Goal: Transaction & Acquisition: Book appointment/travel/reservation

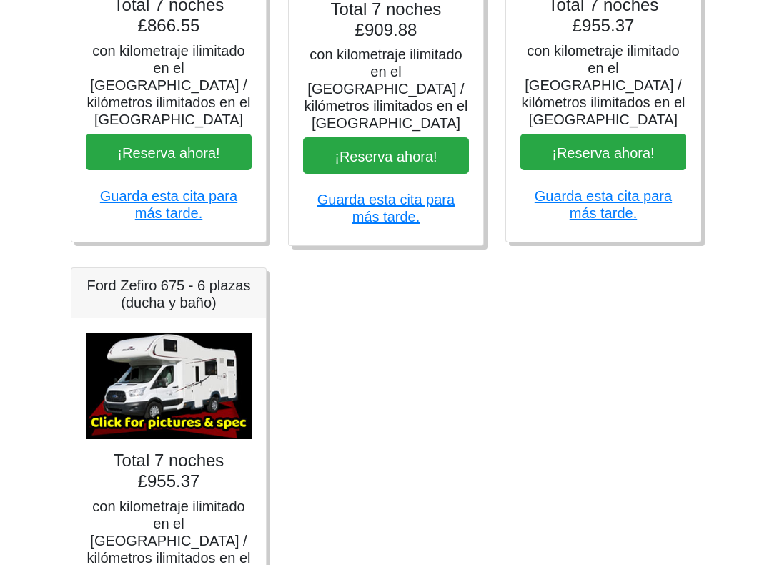
scroll to position [934, 0]
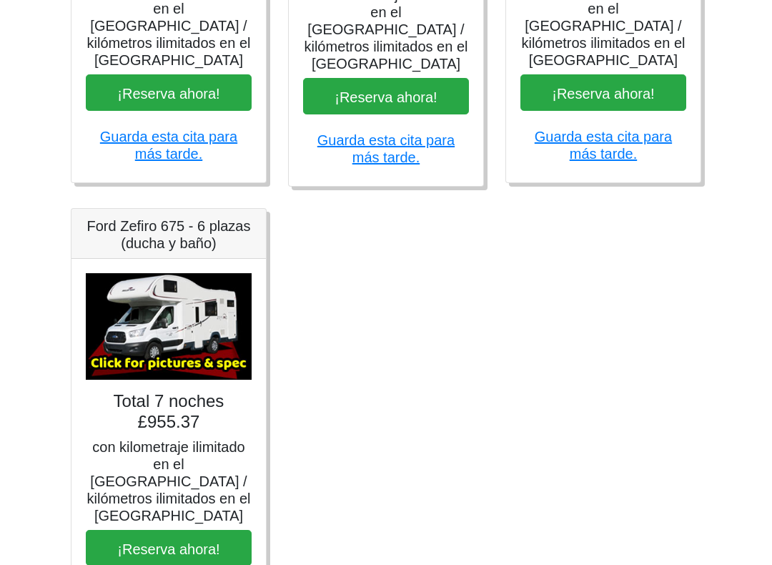
click at [193, 336] on img at bounding box center [169, 326] width 166 height 107
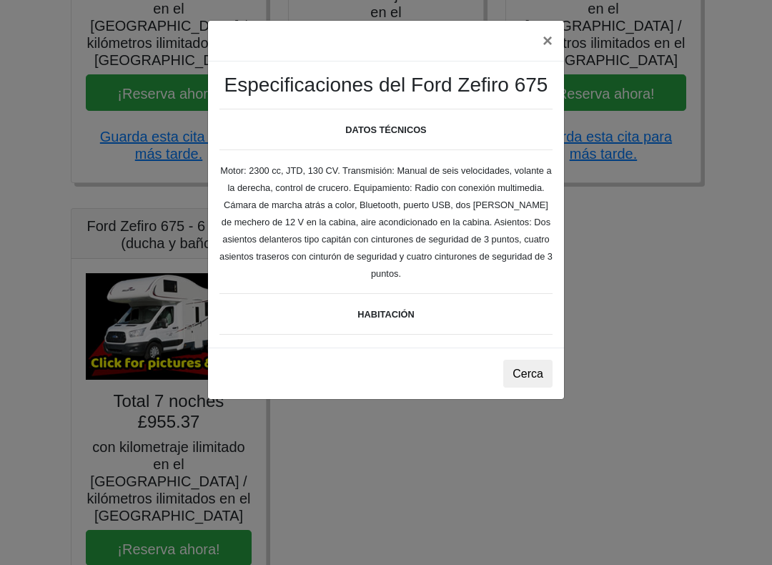
click at [532, 378] on font "Cerca" at bounding box center [528, 374] width 31 height 12
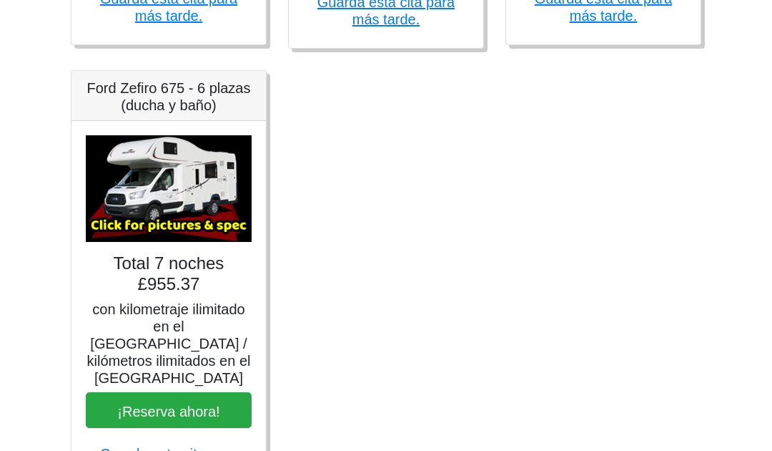
scroll to position [1106, 0]
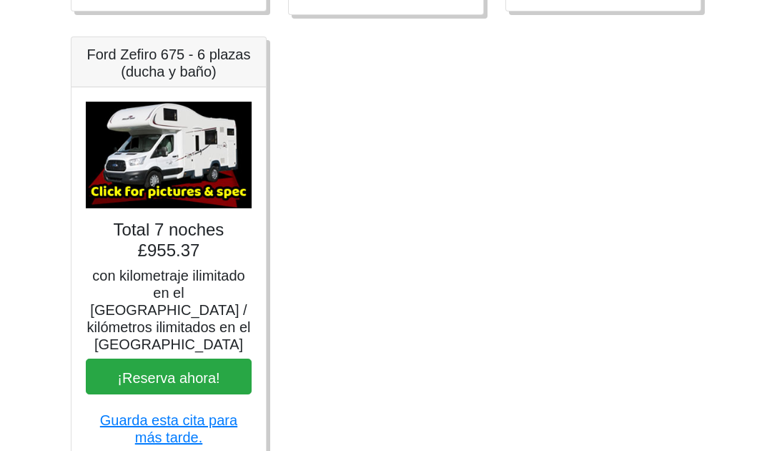
click at [189, 147] on img at bounding box center [169, 155] width 166 height 107
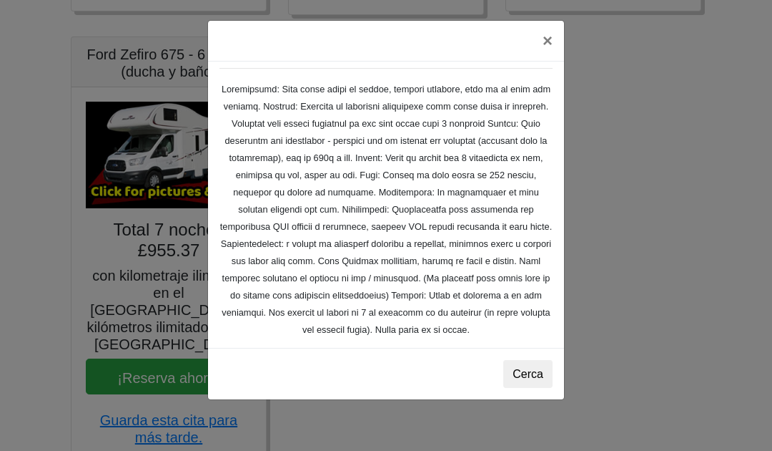
scroll to position [226, 0]
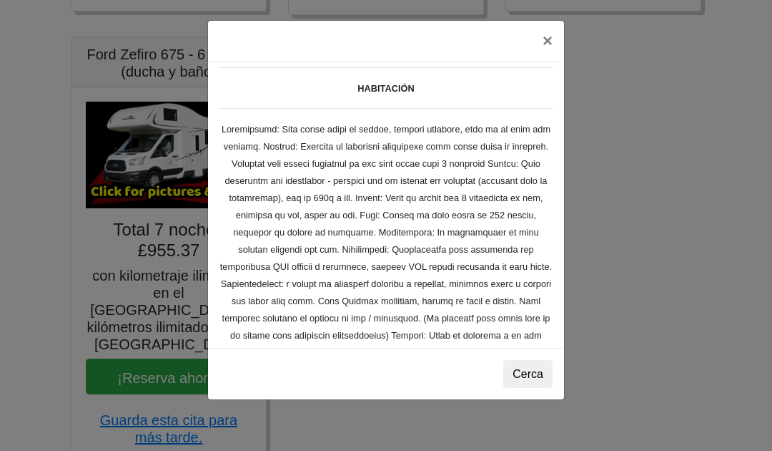
click at [544, 36] on font "×" at bounding box center [548, 40] width 10 height 19
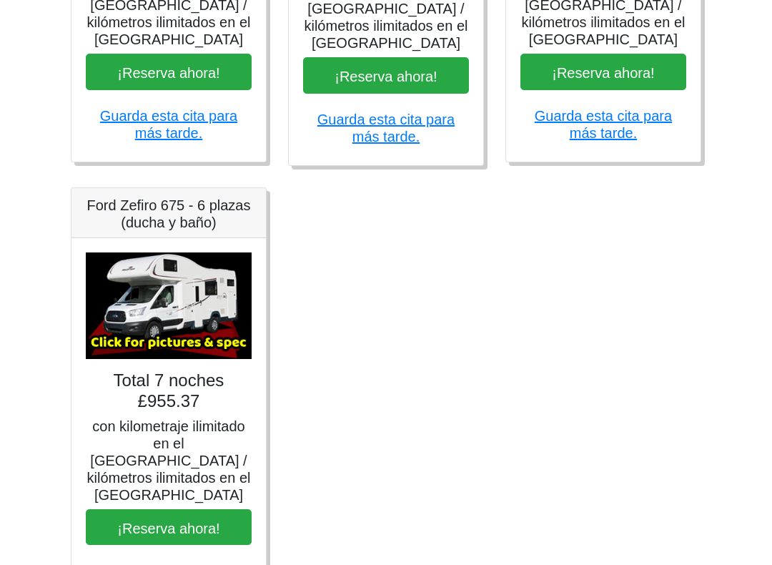
scroll to position [955, 0]
click at [212, 305] on img at bounding box center [169, 305] width 166 height 107
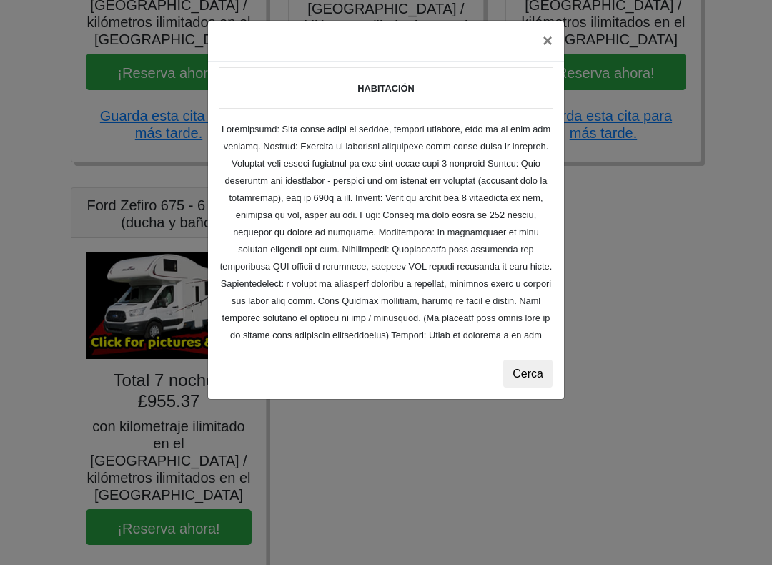
click at [544, 46] on font "×" at bounding box center [548, 40] width 10 height 19
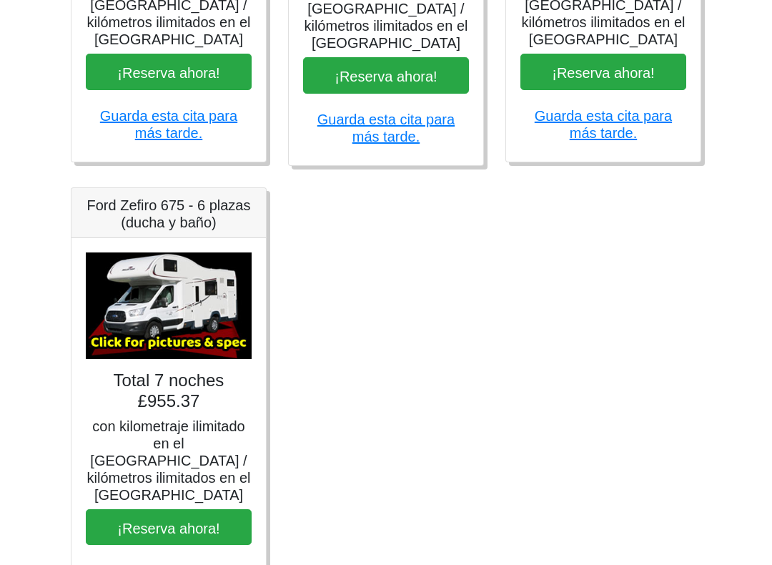
click at [210, 484] on font "¡Reserva ahora!" at bounding box center [168, 528] width 102 height 16
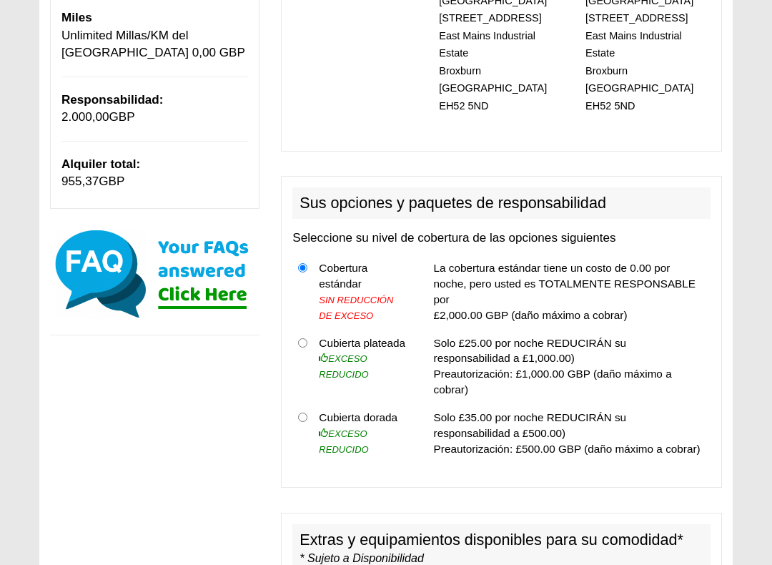
scroll to position [340, 0]
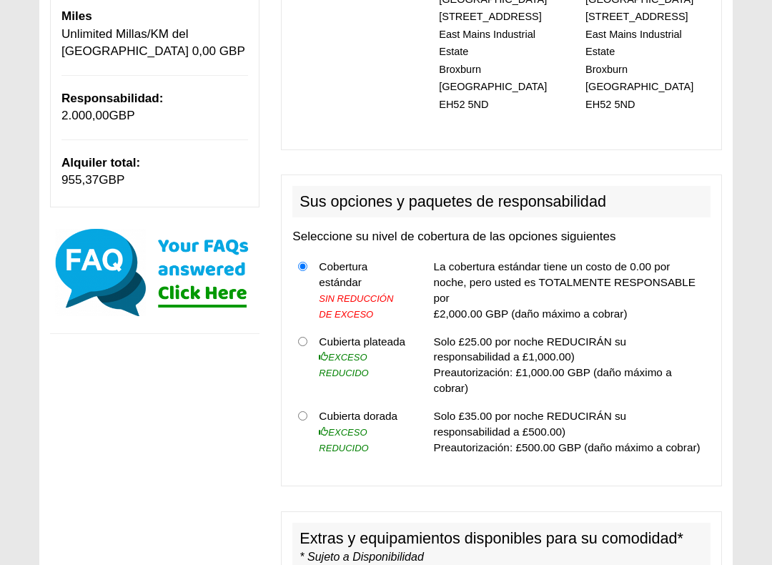
click at [310, 402] on th at bounding box center [303, 431] width 21 height 59
click at [301, 337] on input "radio" at bounding box center [302, 341] width 9 height 9
radio input "true"
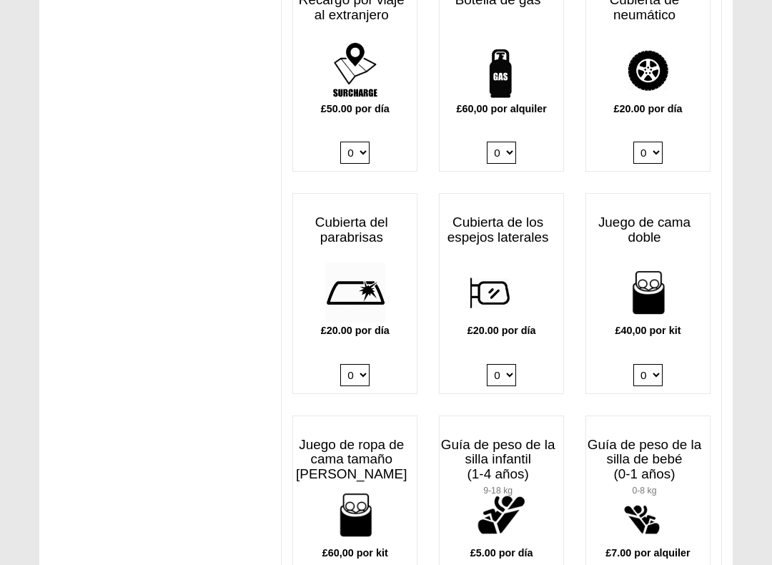
scroll to position [1174, 0]
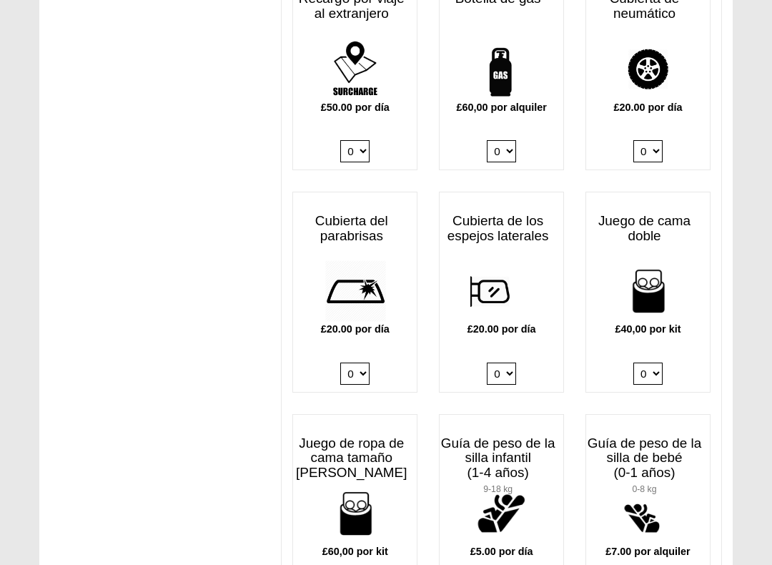
click at [659, 363] on select "0 1 2 3 4" at bounding box center [648, 374] width 29 height 22
click at [657, 350] on div "£40,00 por kit 0 1 2 3 4" at bounding box center [648, 326] width 124 height 132
click at [656, 363] on select "0 1 2 3 4" at bounding box center [648, 374] width 29 height 22
click at [649, 363] on select "0 1 2 3 4" at bounding box center [648, 374] width 29 height 22
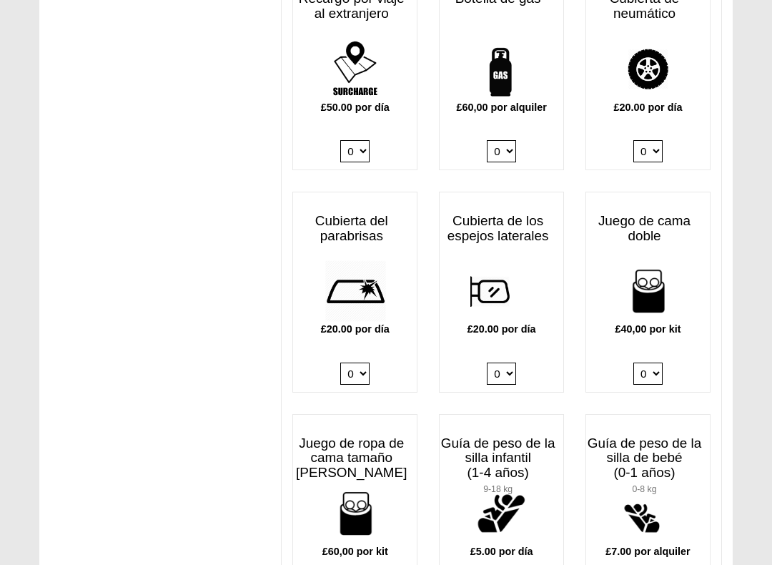
select select "Double Bedding Kit x QTY 3 @ 40.00 GBP per kit."
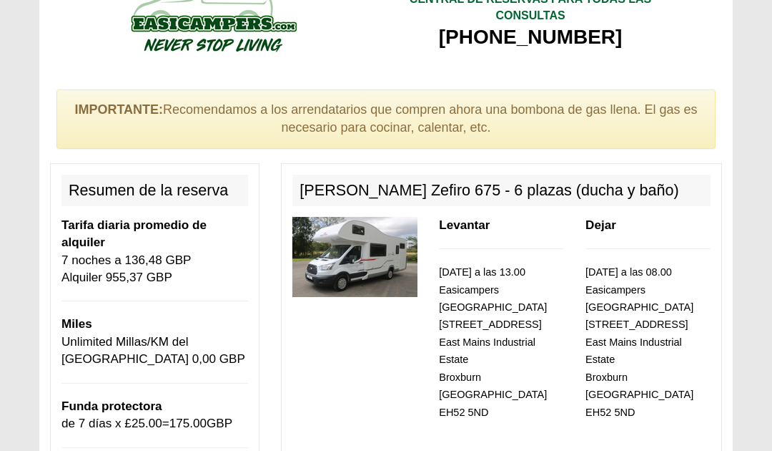
scroll to position [0, 0]
